Goal: Information Seeking & Learning: Find specific fact

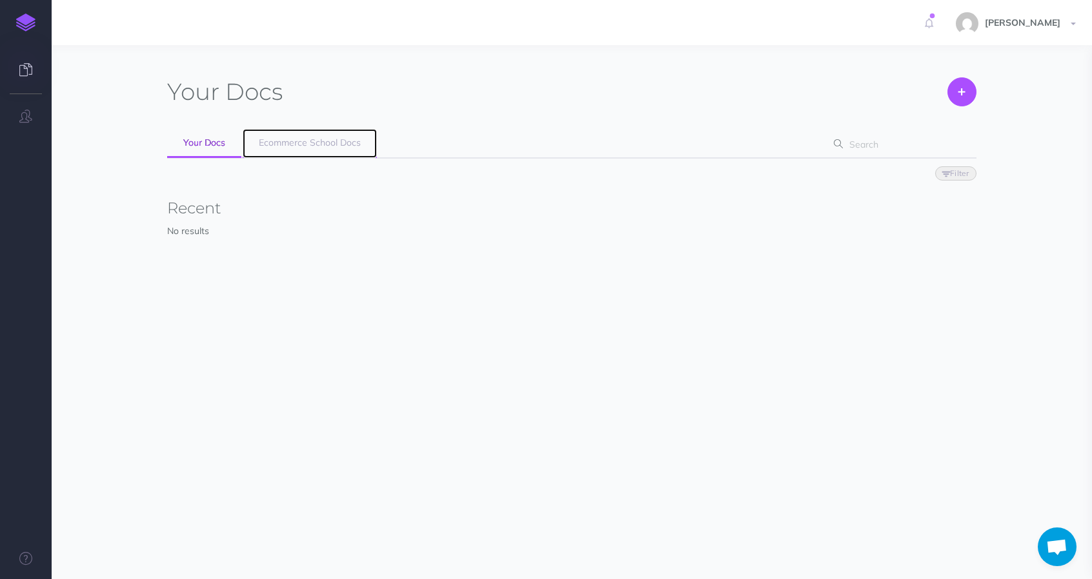
click at [274, 147] on span "Ecommerce School Docs" at bounding box center [310, 143] width 102 height 12
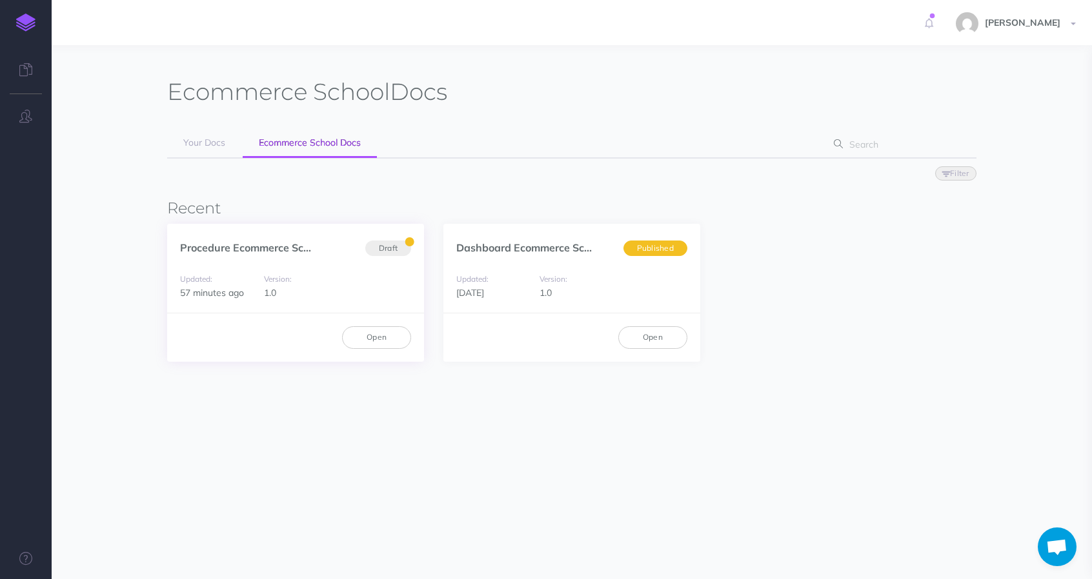
click at [238, 266] on div "Updated: 57 minutes ago Version: 1.0" at bounding box center [295, 286] width 257 height 55
click at [232, 248] on link "Procedure Ecommerce Sc..." at bounding box center [245, 247] width 131 height 13
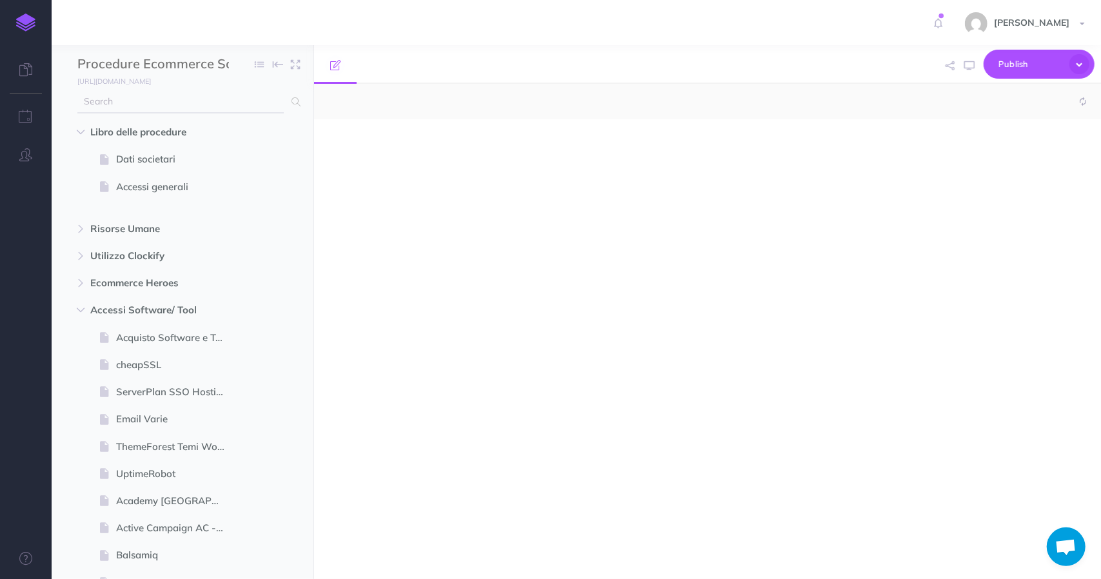
click at [199, 108] on input "text" at bounding box center [180, 101] width 206 height 23
select select "null"
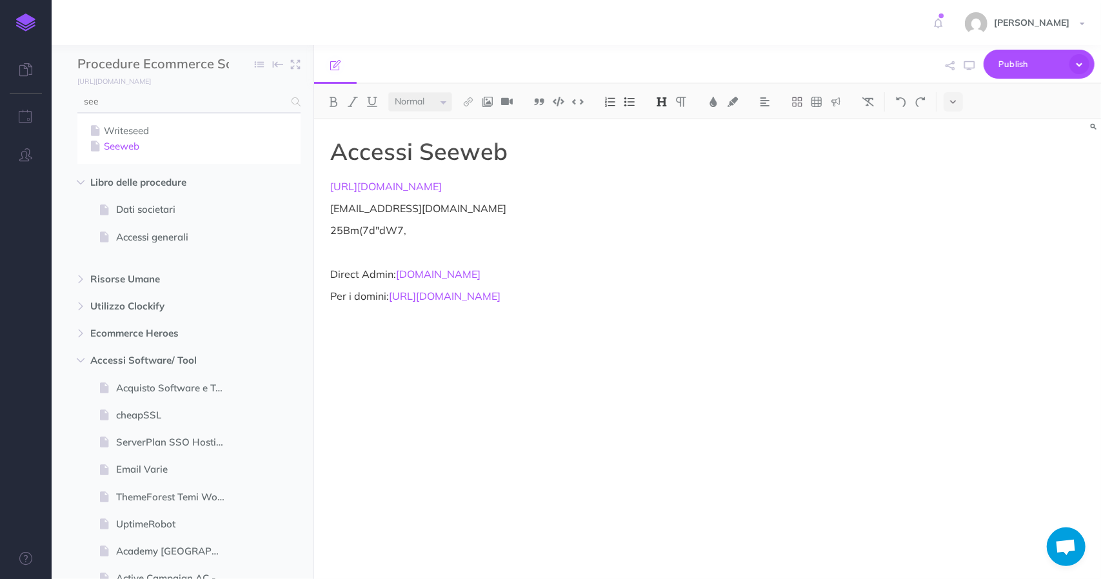
type input "see"
click at [135, 152] on link "Seeweb" at bounding box center [189, 146] width 204 height 15
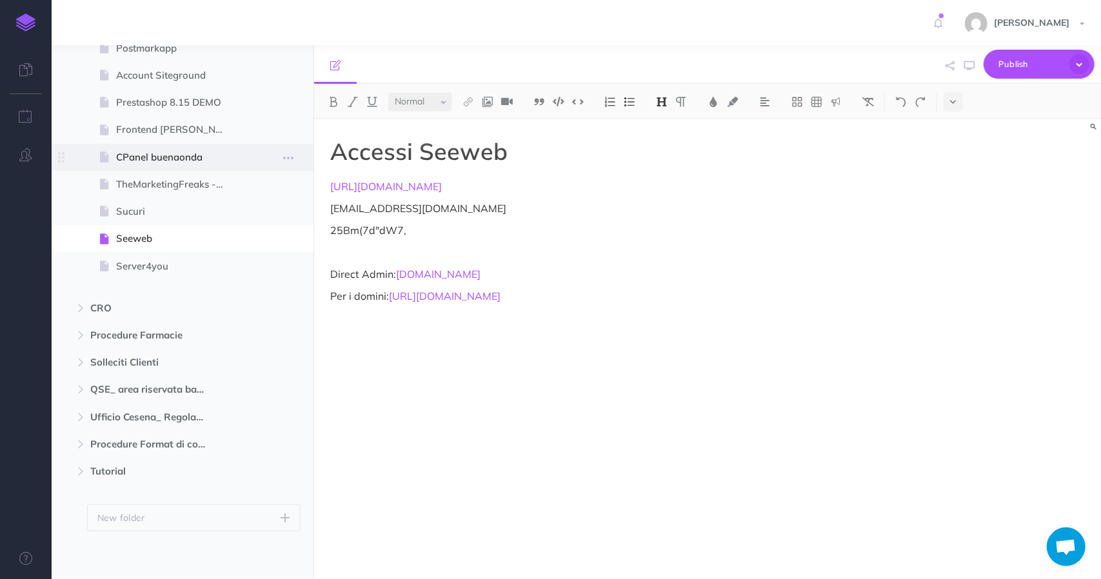
scroll to position [4312, 0]
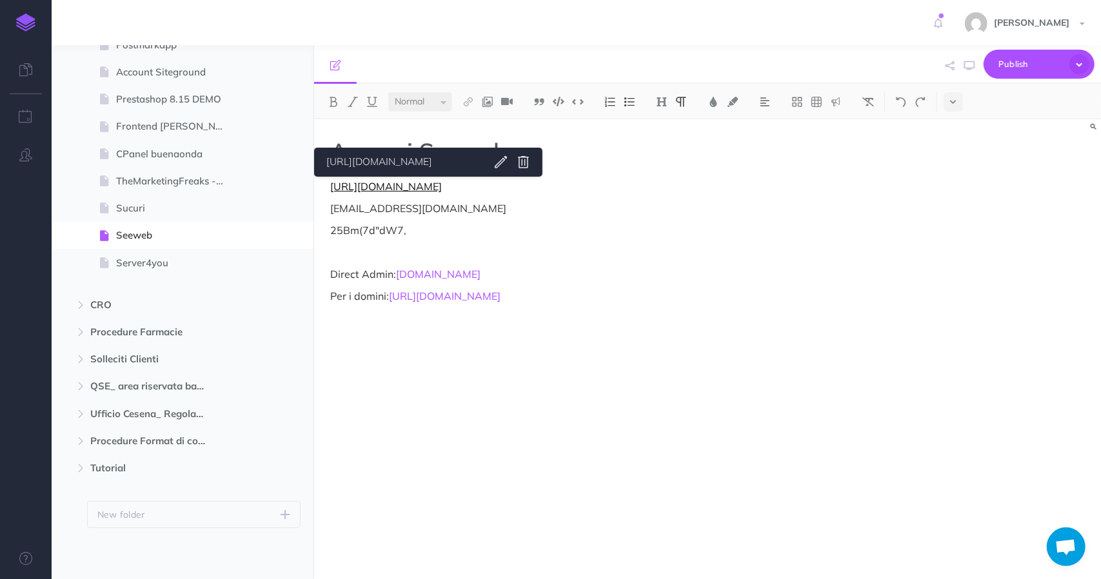
click at [394, 188] on link "[URL][DOMAIN_NAME]" at bounding box center [386, 186] width 112 height 13
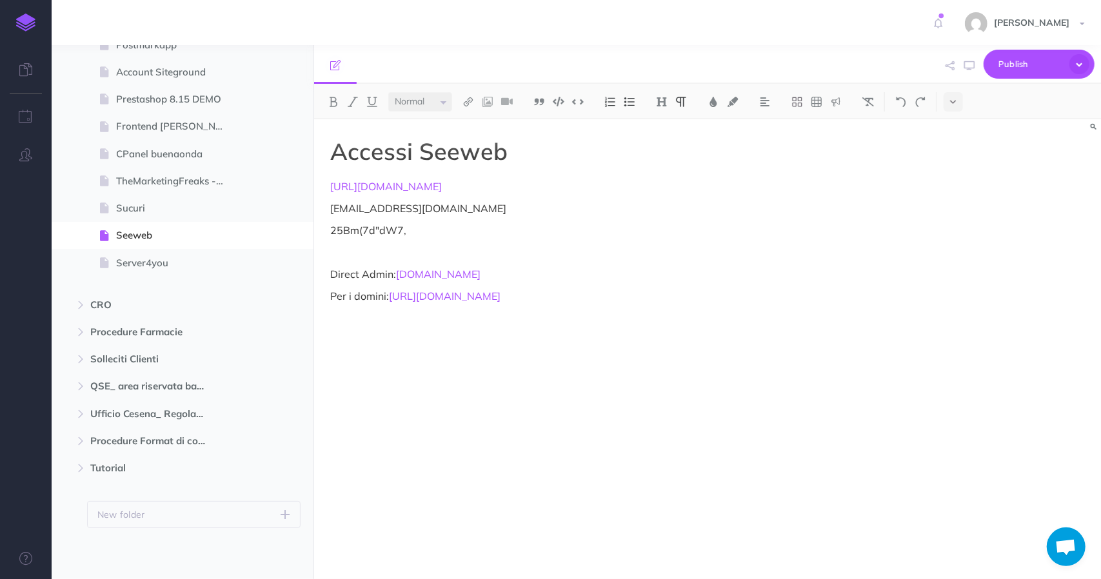
click at [413, 166] on link "[URL][DOMAIN_NAME]" at bounding box center [402, 162] width 161 height 16
